Goal: Find specific page/section: Find specific page/section

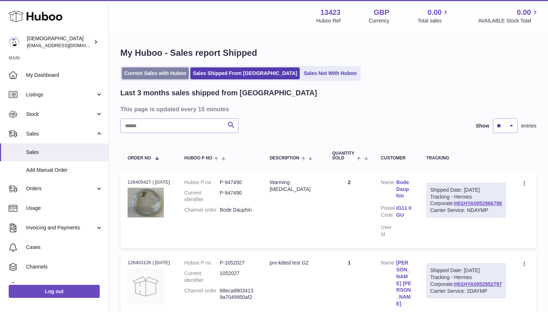
click at [150, 75] on link "Current Sales with Huboo" at bounding box center [155, 73] width 67 height 12
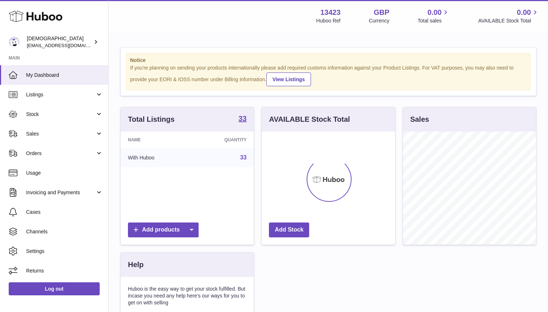
scroll to position [113, 133]
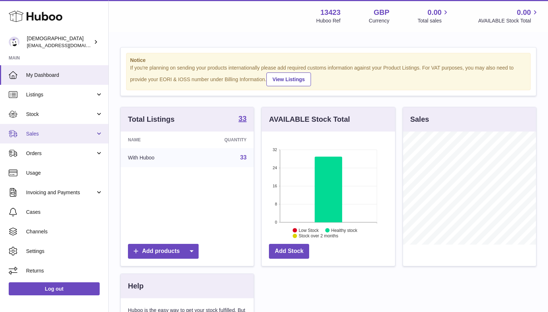
click at [51, 135] on span "Sales" at bounding box center [60, 133] width 69 height 7
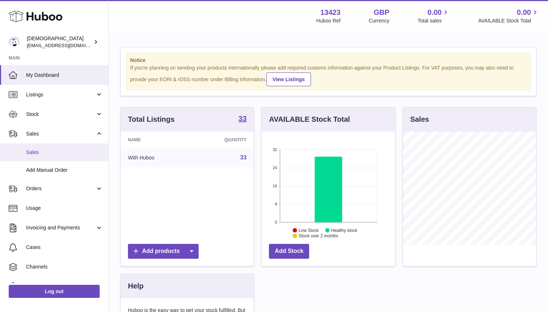
click at [50, 149] on span "Sales" at bounding box center [64, 152] width 77 height 7
